Goal: Entertainment & Leisure: Consume media (video, audio)

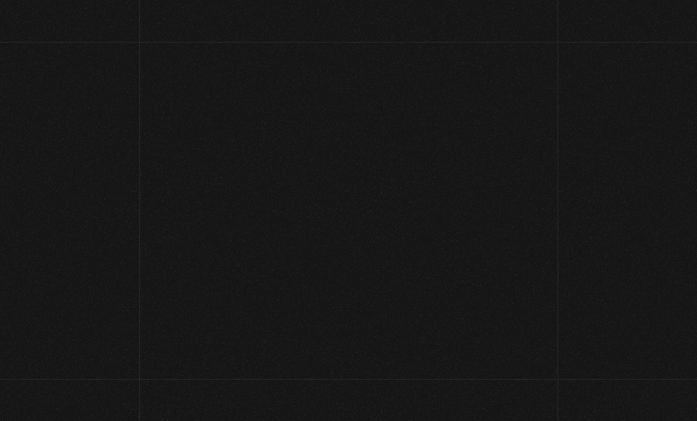
scroll to position [63, 0]
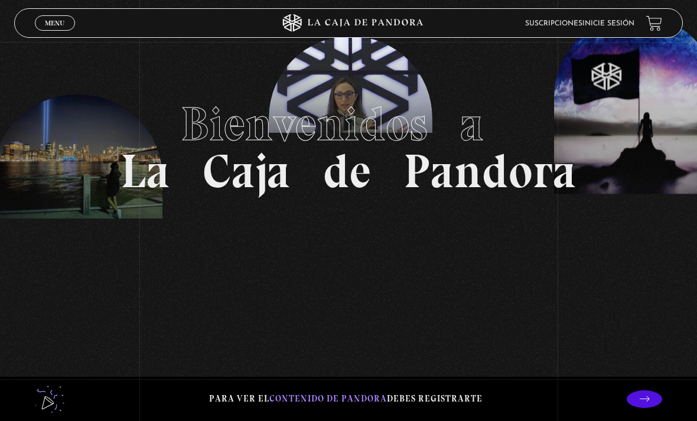
click at [594, 25] on link "Inicie sesión" at bounding box center [609, 23] width 52 height 7
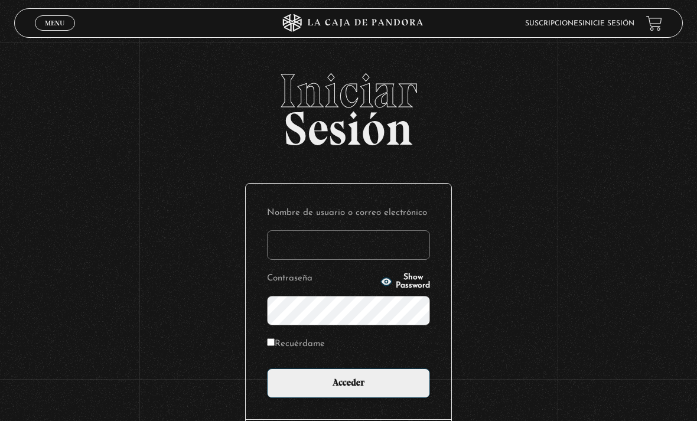
type input "vmora16@live.com"
click at [349, 389] on input "Acceder" at bounding box center [348, 384] width 163 height 30
click at [411, 369] on form "Nombre de usuario o correo electrónico vmora16@live.com Contraseña Show Passwor…" at bounding box center [348, 301] width 163 height 193
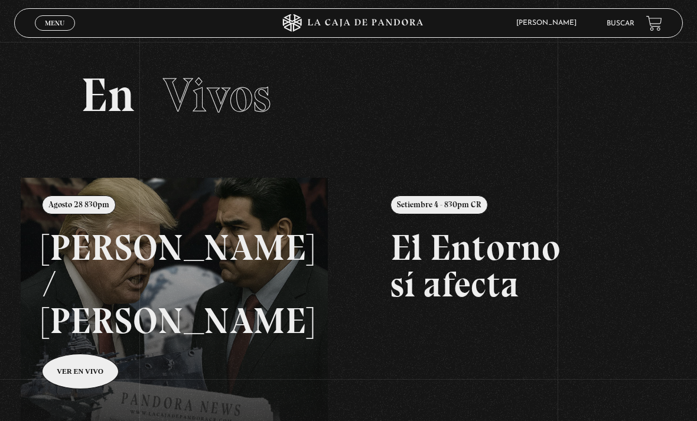
click at [61, 26] on span "Menu" at bounding box center [54, 22] width 19 height 7
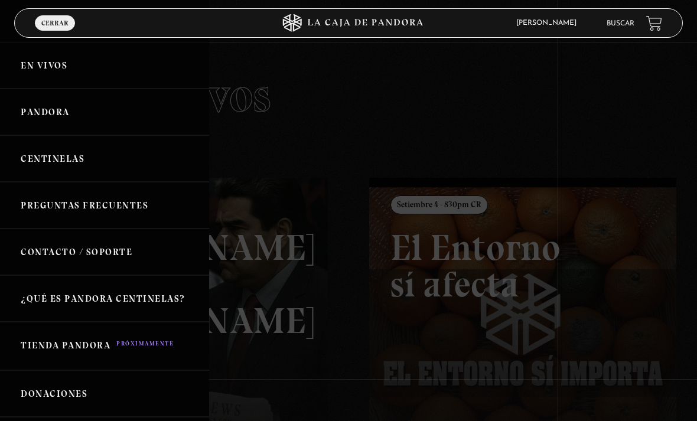
click at [152, 119] on link "Pandora" at bounding box center [104, 112] width 209 height 47
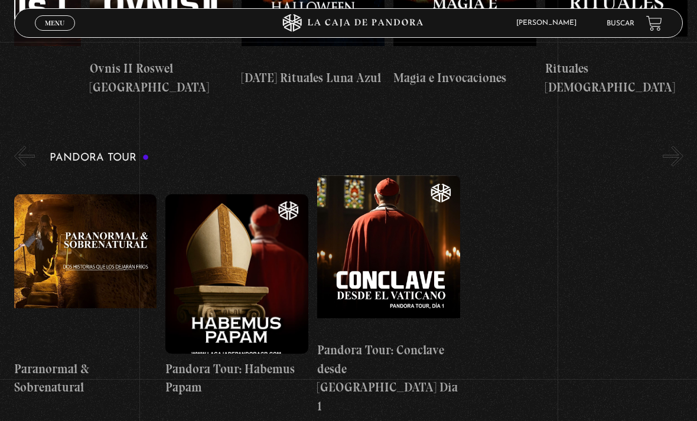
scroll to position [1268, 0]
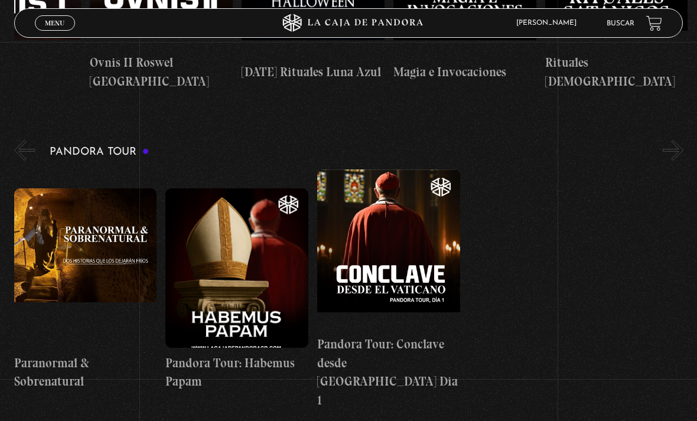
click at [60, 18] on link "Menu Cerrar" at bounding box center [55, 22] width 40 height 15
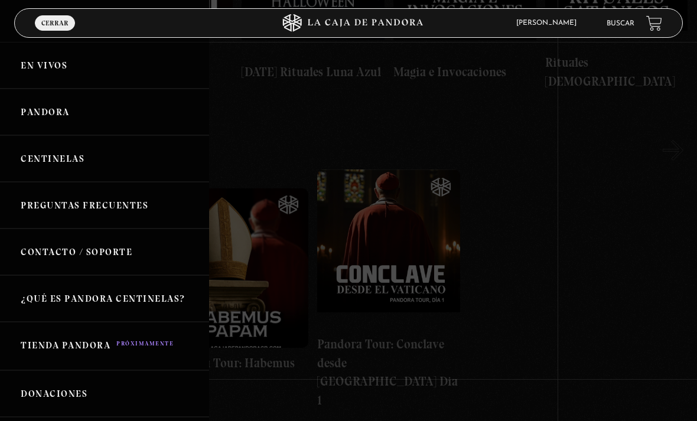
click at [158, 152] on link "Centinelas" at bounding box center [104, 158] width 209 height 47
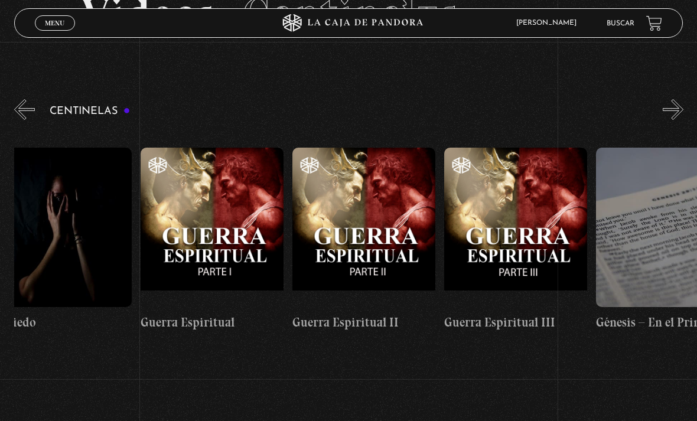
scroll to position [0, 14711]
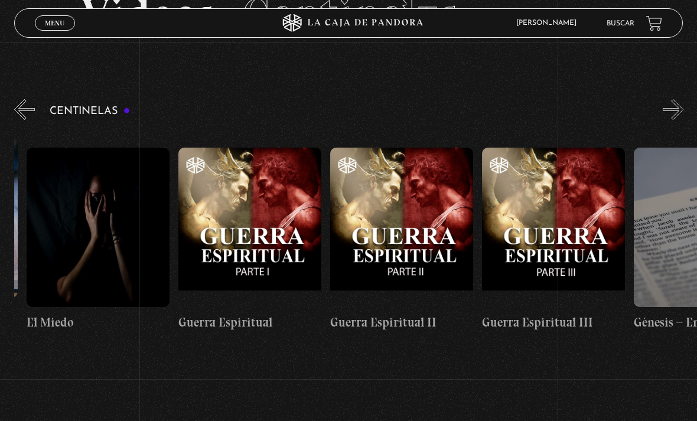
click at [275, 241] on figure at bounding box center [249, 228] width 143 height 160
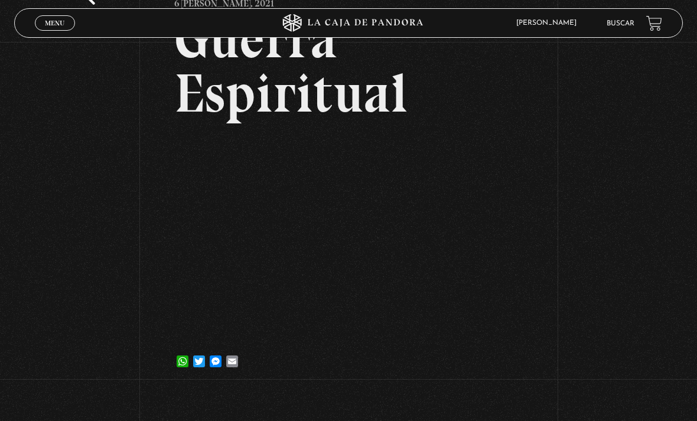
scroll to position [97, 0]
